Goal: Information Seeking & Learning: Learn about a topic

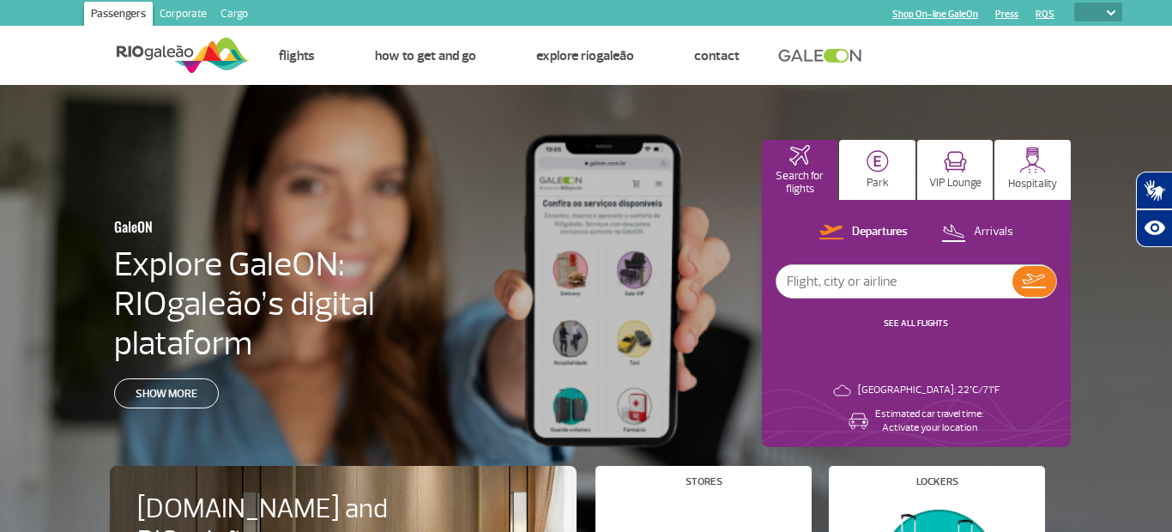
select select
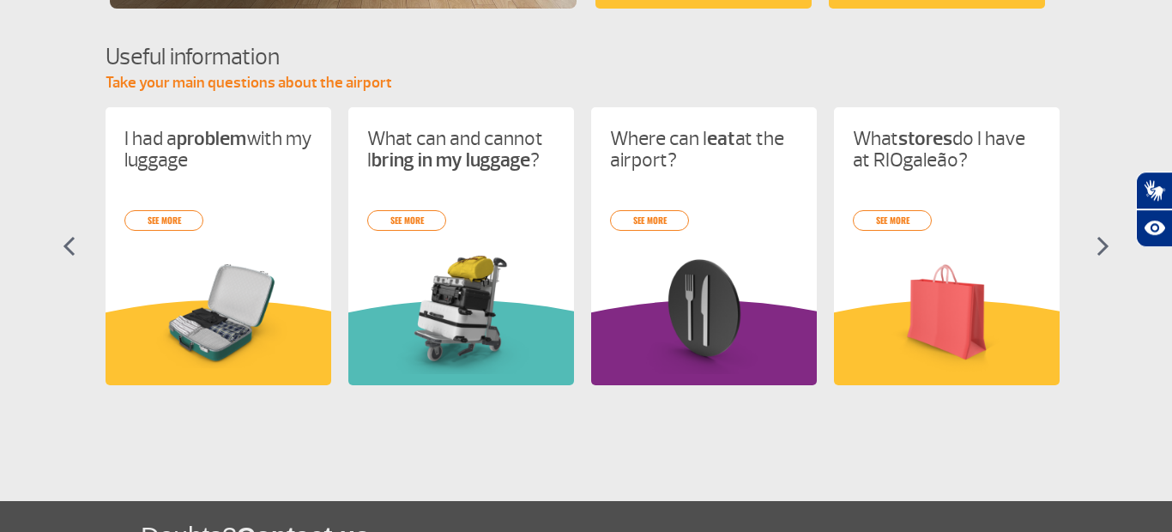
scroll to position [730, 0]
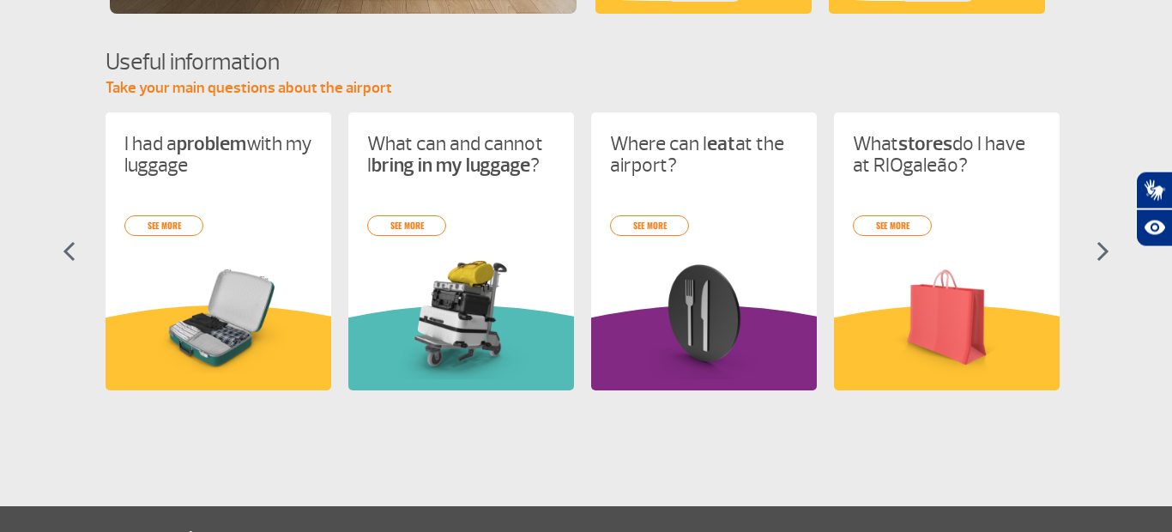
click at [61, 257] on section "Useful information Take your main questions about the airport I had a problem w…" at bounding box center [586, 233] width 1172 height 375
click at [70, 252] on img at bounding box center [69, 251] width 13 height 21
click at [1106, 248] on img at bounding box center [1103, 251] width 13 height 21
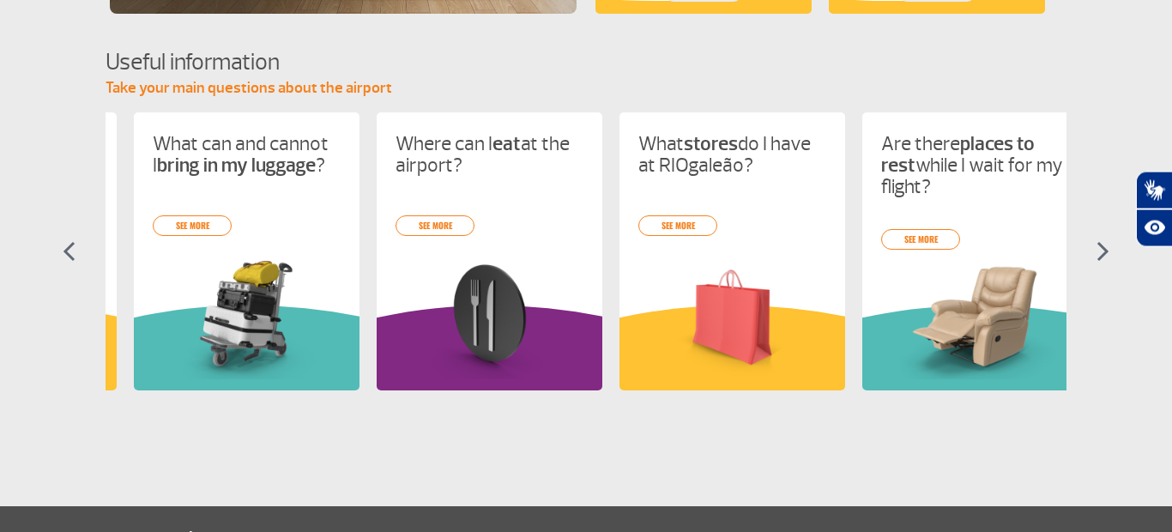
scroll to position [0, 243]
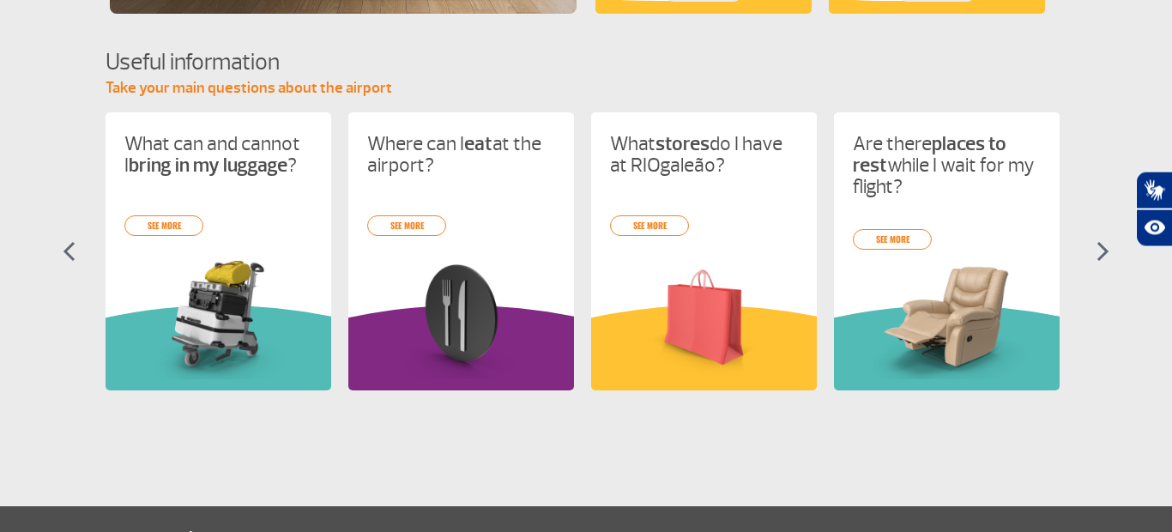
click at [68, 254] on img at bounding box center [69, 251] width 13 height 21
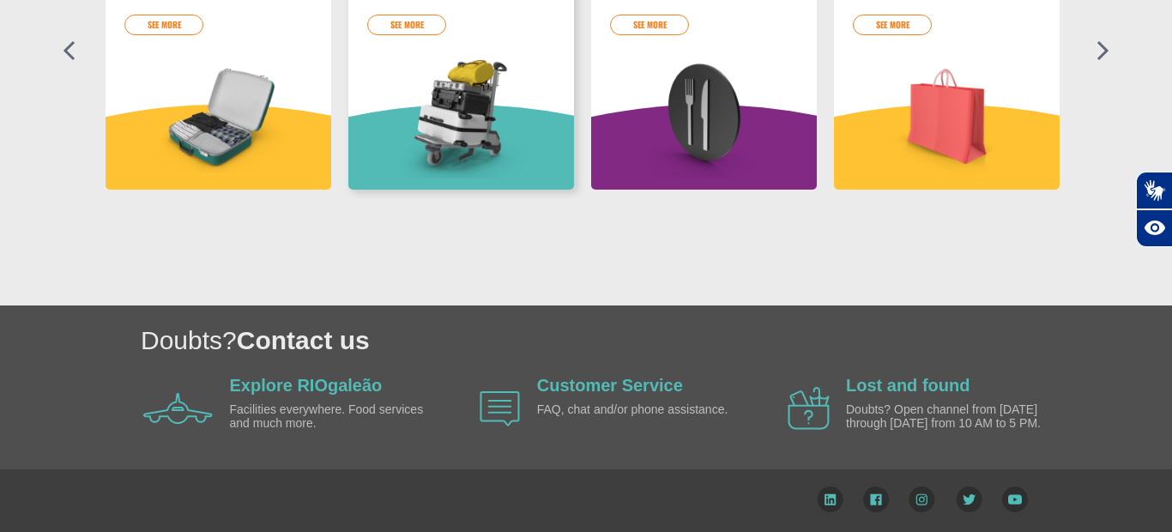
scroll to position [941, 0]
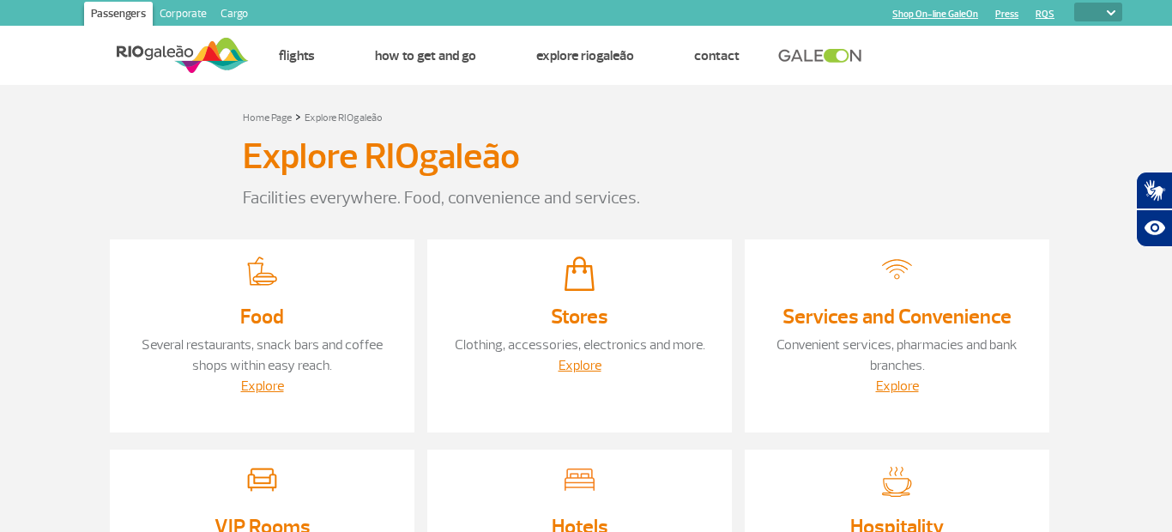
select select
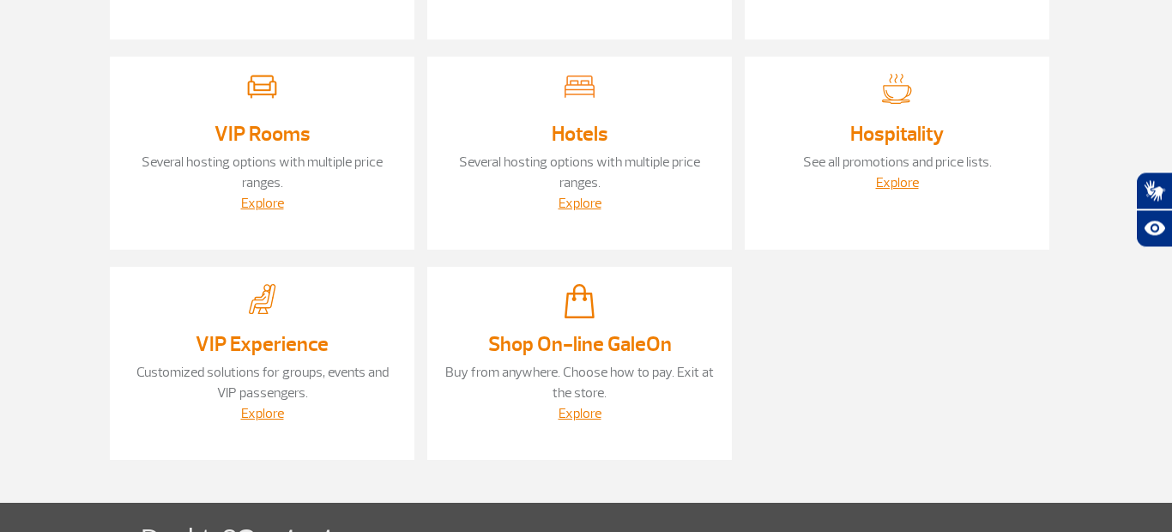
scroll to position [383, 0]
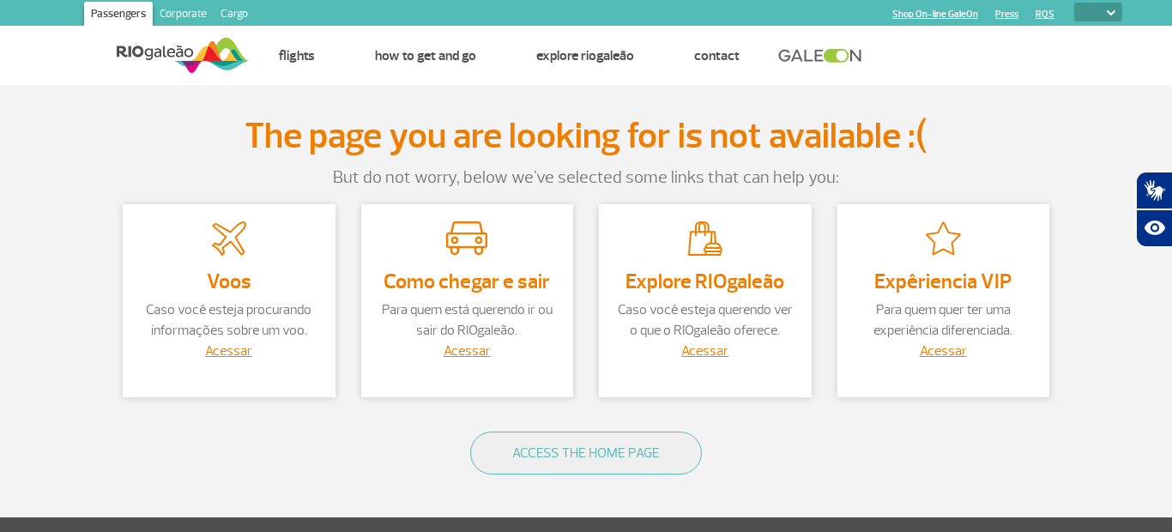
select select
click at [956, 359] on link "Acessar" at bounding box center [943, 350] width 47 height 17
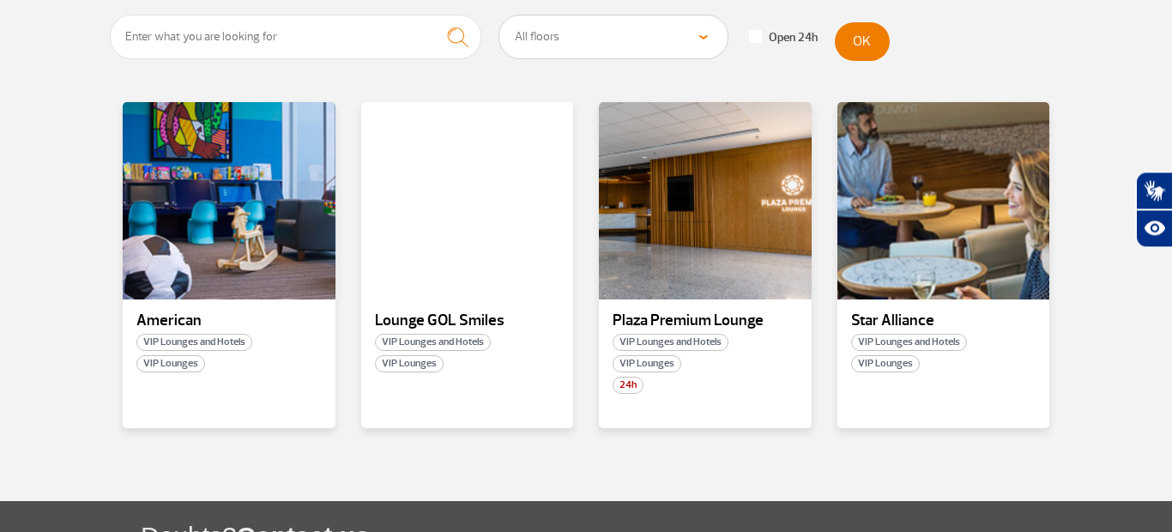
scroll to position [299, 0]
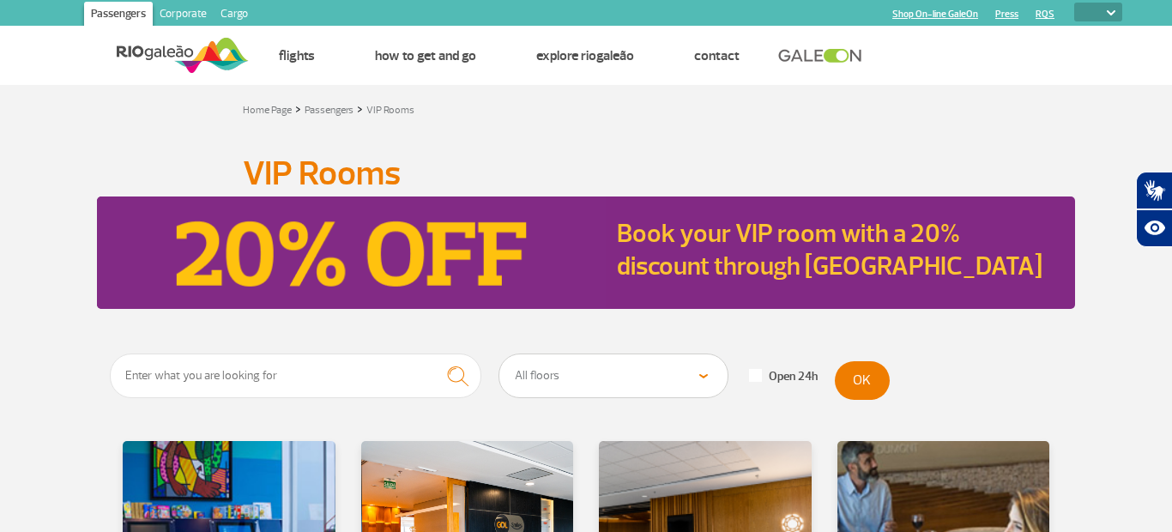
select select
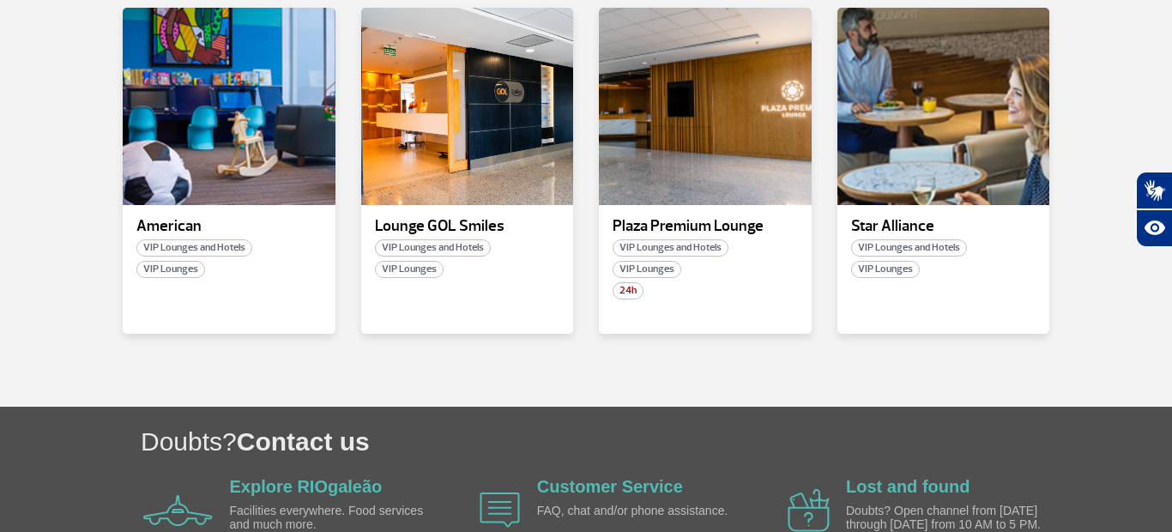
scroll to position [423, 0]
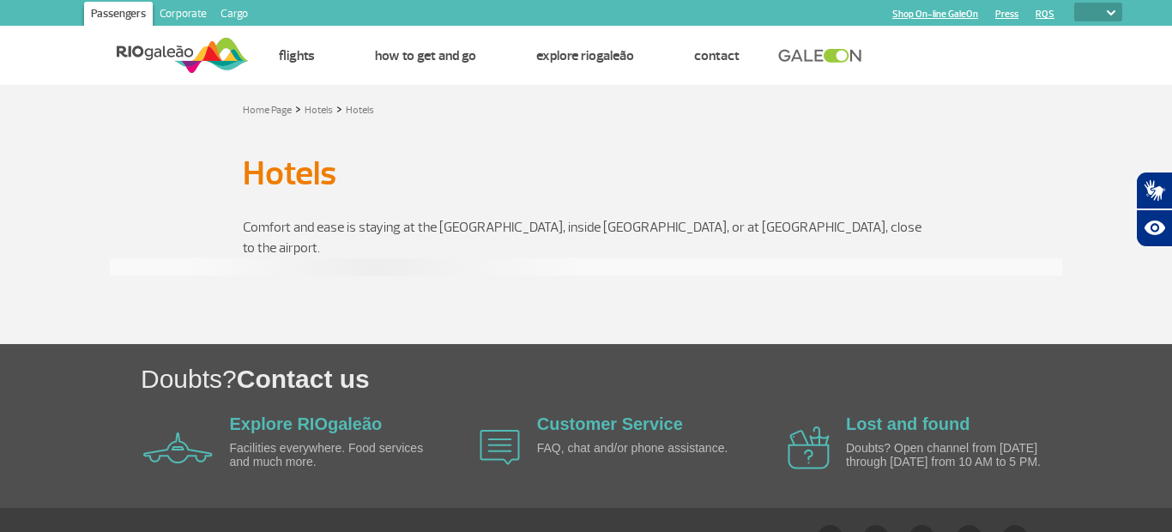
select select
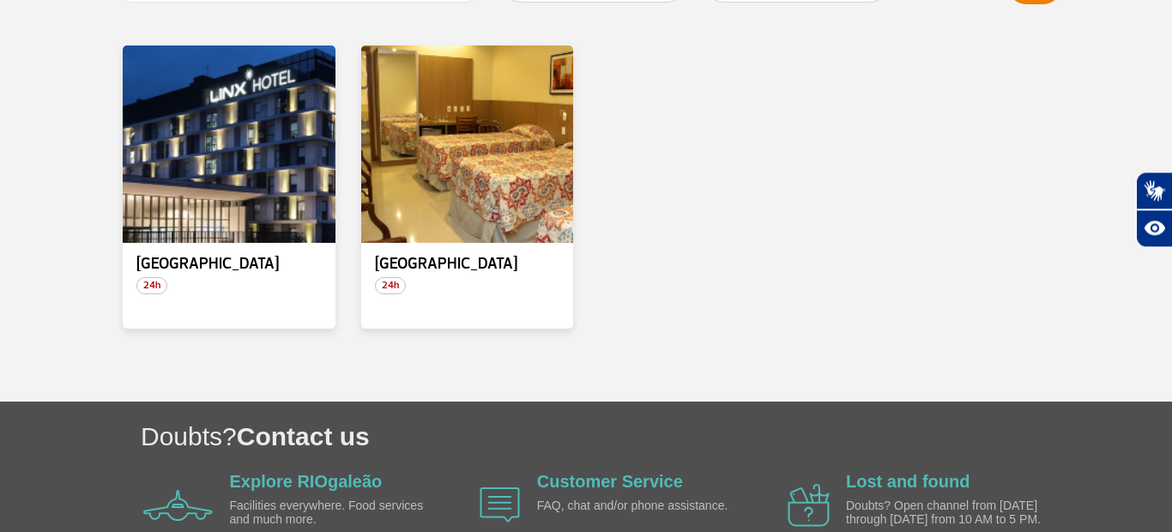
scroll to position [299, 0]
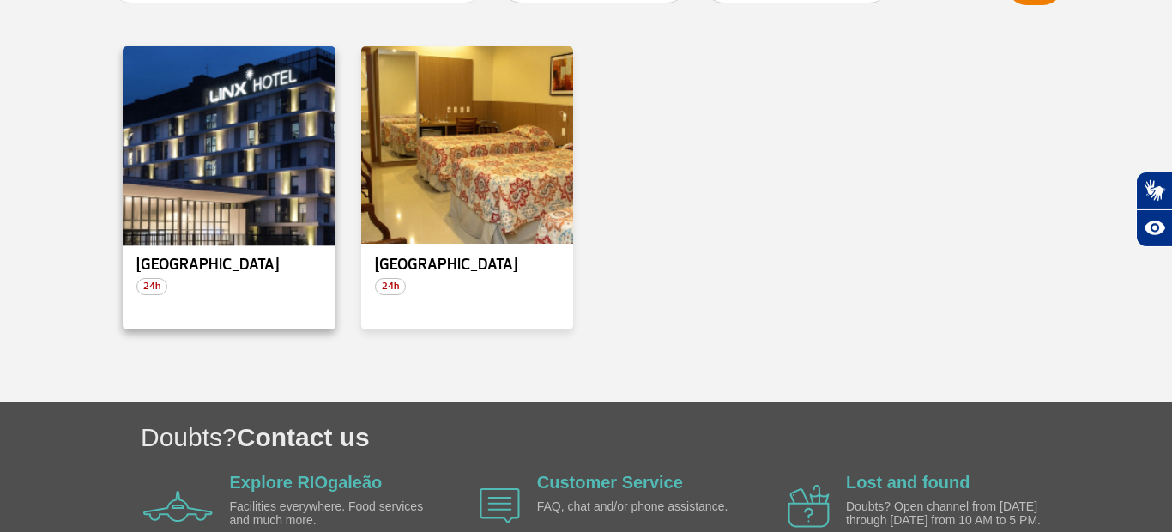
click at [196, 161] on div at bounding box center [229, 146] width 216 height 202
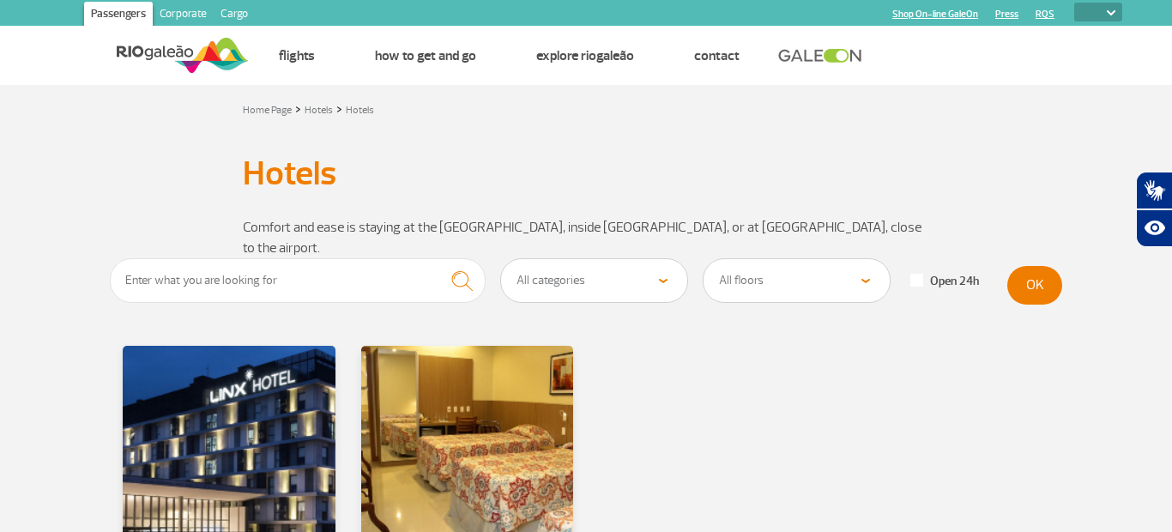
select select
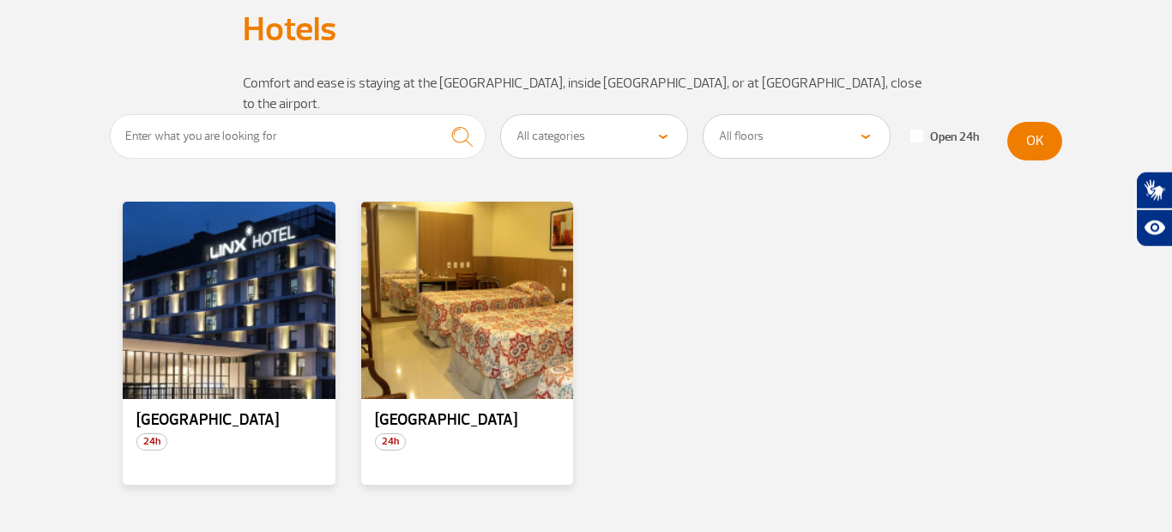
scroll to position [146, 0]
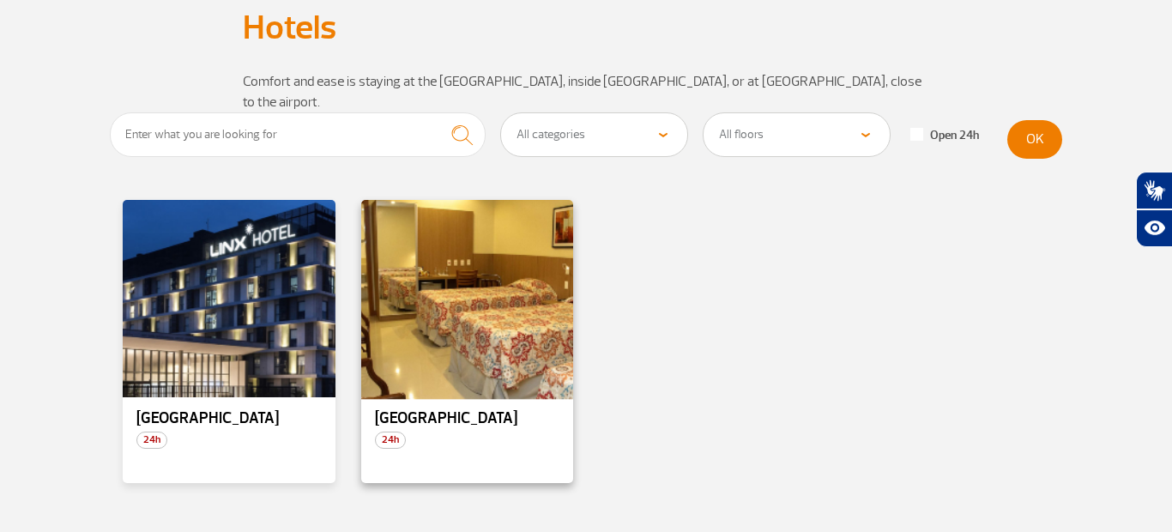
click at [420, 335] on div at bounding box center [467, 299] width 216 height 202
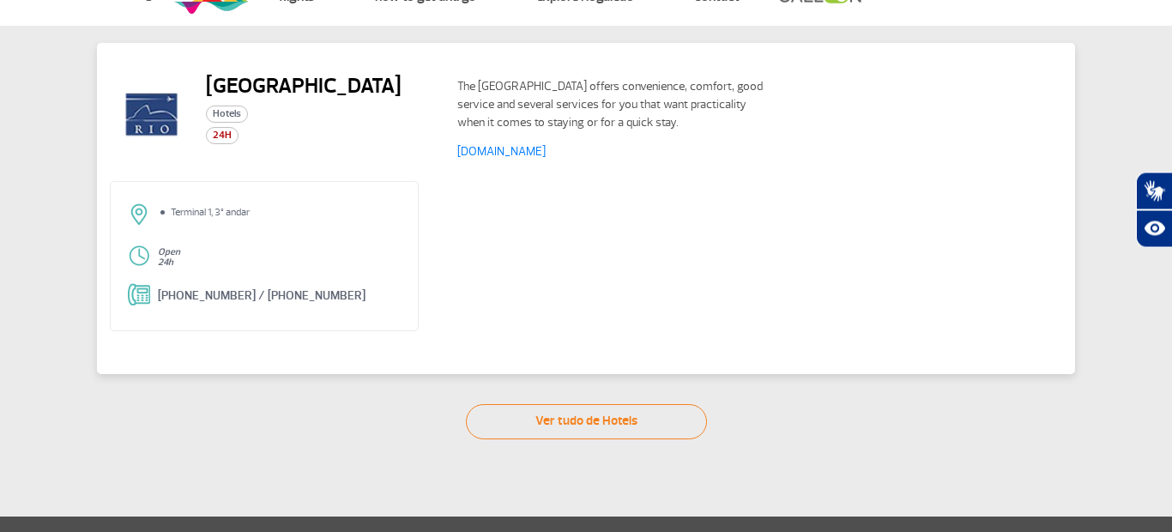
scroll to position [57, 0]
